Goal: Use online tool/utility

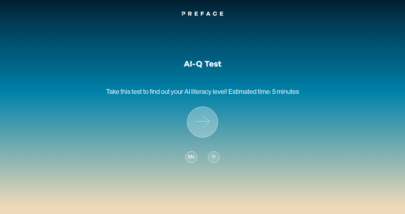
click at [206, 122] on icon at bounding box center [202, 122] width 30 height 30
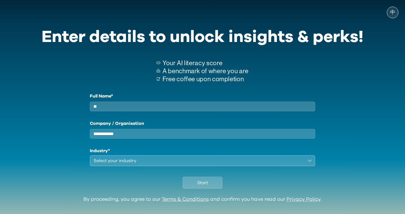
type input "**"
click at [162, 164] on div "Select your industry" at bounding box center [199, 160] width 210 height 7
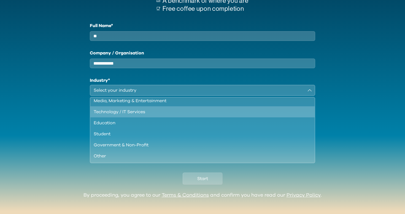
scroll to position [47, 0]
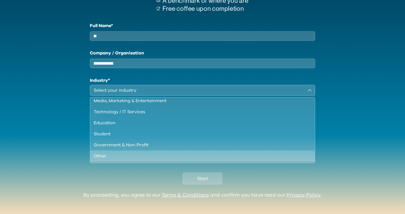
click at [149, 159] on div "Other" at bounding box center [199, 155] width 211 height 7
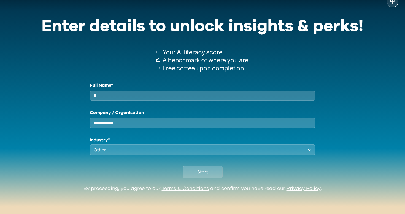
scroll to position [15, 0]
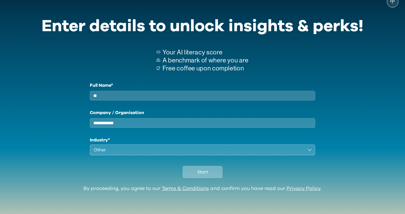
click at [208, 170] on button "Start" at bounding box center [203, 172] width 40 height 12
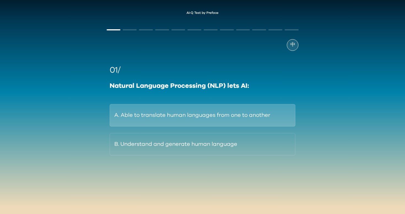
click at [212, 111] on button "A. Able to translate human languages from one to another" at bounding box center [203, 115] width 186 height 22
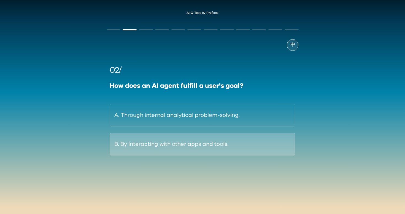
click at [202, 144] on button "B. By interacting with other apps and tools." at bounding box center [203, 144] width 186 height 22
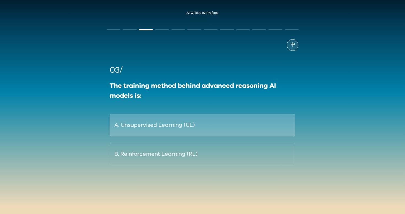
click at [190, 126] on button "A. Unsupervised Learning (UL)" at bounding box center [203, 125] width 186 height 22
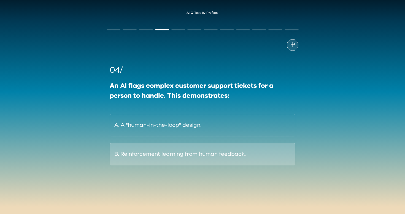
click at [193, 155] on button "B. Reinforcement learning from human feedback." at bounding box center [203, 154] width 186 height 22
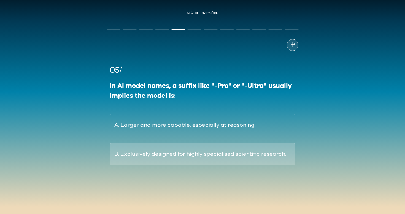
click at [200, 159] on button "B. Exclusively designed for highly specialised scientific research." at bounding box center [203, 154] width 186 height 22
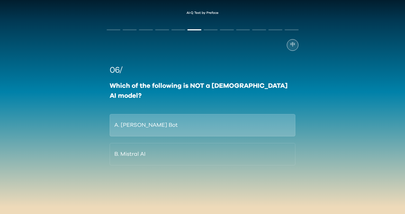
click at [203, 117] on button "A. [PERSON_NAME] Bot" at bounding box center [203, 125] width 186 height 22
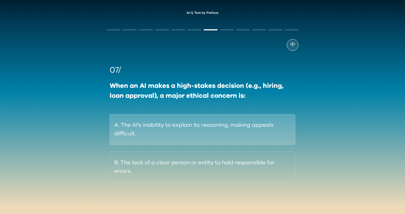
click at [201, 122] on button "A. The AI's inability to explain its reasoning, making appeals difficult." at bounding box center [203, 129] width 186 height 31
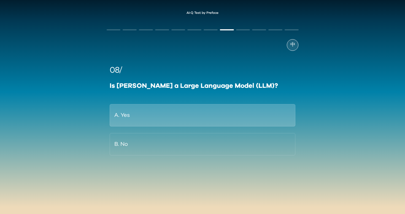
click at [198, 122] on button "A. Yes" at bounding box center [203, 115] width 186 height 22
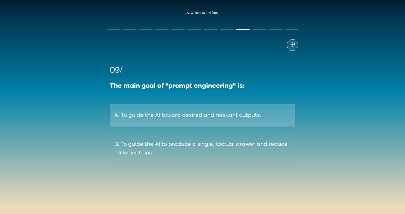
click at [198, 120] on button "A. To guide the AI toward desired and relevant outputs." at bounding box center [203, 115] width 186 height 22
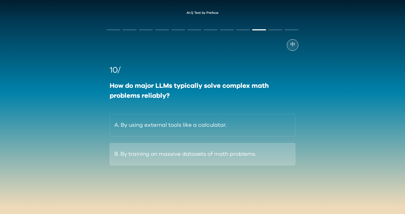
click at [203, 157] on button "B. By training on massive datasets of math problems." at bounding box center [203, 154] width 186 height 22
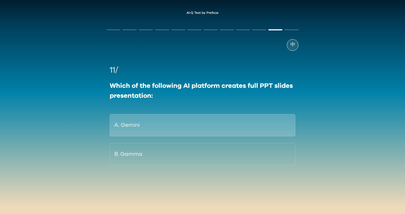
click at [186, 129] on button "A. Gemini" at bounding box center [203, 125] width 186 height 22
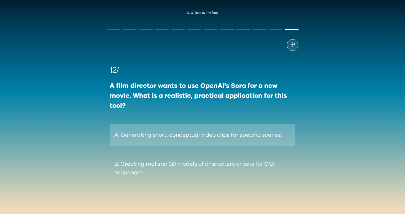
click at [188, 131] on button "A. Generating short, conceptual video clips for specific scenes." at bounding box center [203, 135] width 186 height 22
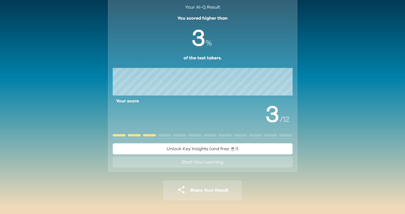
scroll to position [23, 0]
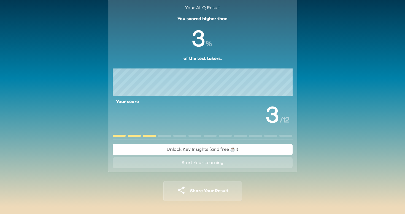
click at [202, 149] on span "Unlock Key Insights (and free ☕️!)" at bounding box center [203, 149] width 72 height 4
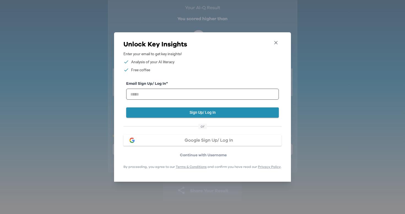
click at [277, 42] on icon "button" at bounding box center [276, 42] width 3 height 3
